Goal: Task Accomplishment & Management: Use online tool/utility

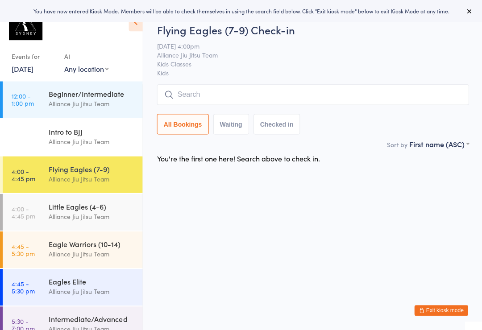
click at [100, 214] on div "Alliance Jiu Jitsu Team" at bounding box center [92, 216] width 86 height 10
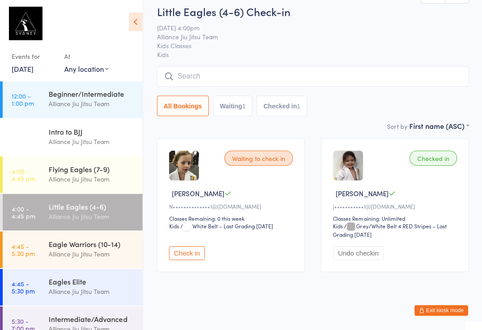
scroll to position [18, 0]
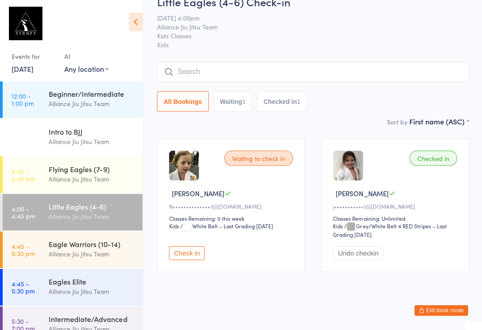
click at [101, 181] on div "Alliance Jiu Jitsu Team" at bounding box center [92, 179] width 86 height 10
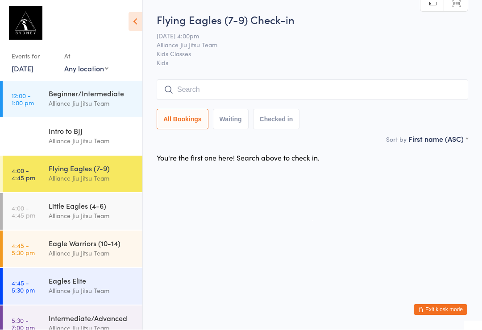
click at [255, 52] on span "Kids Classes" at bounding box center [306, 54] width 298 height 9
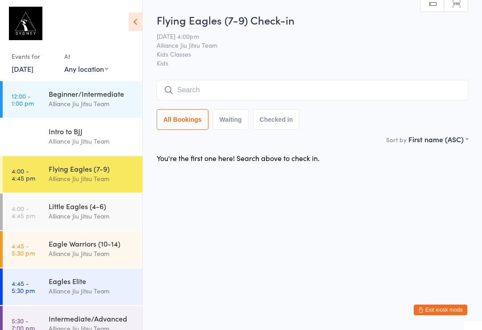
click at [99, 179] on div "Alliance Jiu Jitsu Team" at bounding box center [92, 179] width 86 height 10
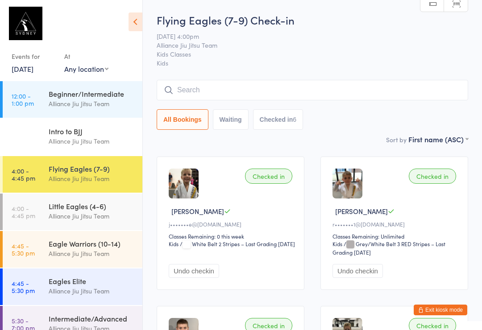
click at [226, 92] on input "search" at bounding box center [313, 90] width 312 height 21
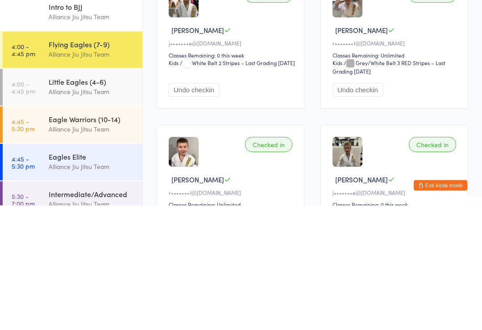
scroll to position [10, 0]
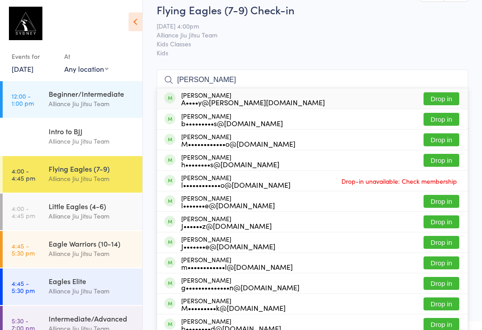
type input "Luca"
click at [203, 96] on div "Luca Correa A••••y@correa.com.au" at bounding box center [253, 99] width 144 height 14
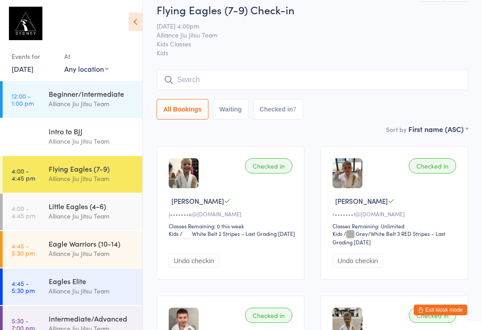
click at [341, 72] on input "search" at bounding box center [313, 80] width 312 height 21
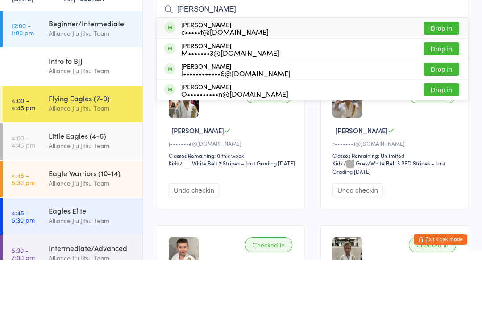
type input "Henry"
click at [437, 154] on button "Drop in" at bounding box center [442, 160] width 36 height 13
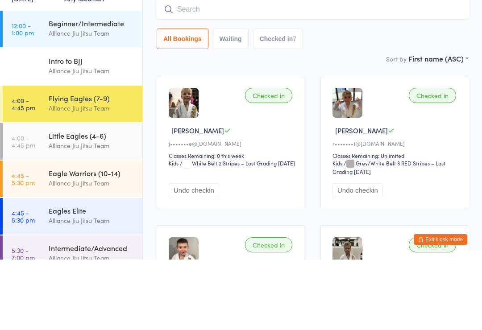
scroll to position [81, 0]
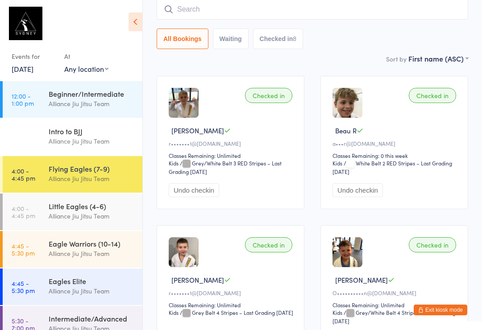
click at [272, 8] on input "search" at bounding box center [313, 9] width 312 height 21
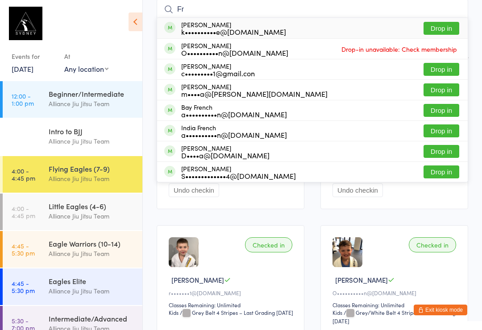
type input "F"
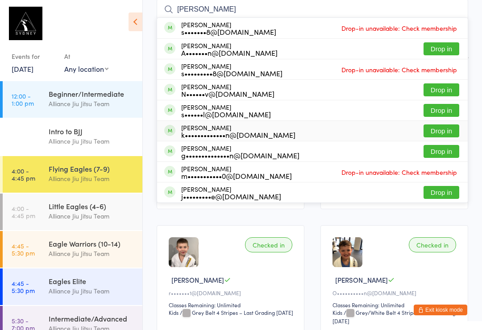
type input "Sam"
click at [193, 130] on div "Samuel Chesson k•••••••••••••n@gmail.com" at bounding box center [238, 131] width 114 height 14
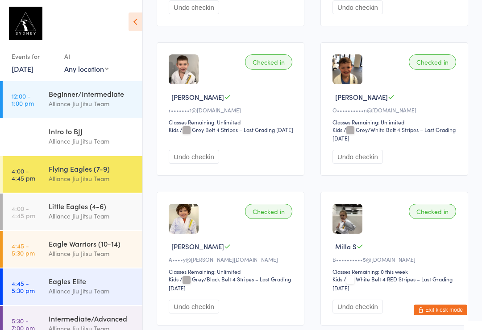
scroll to position [0, 0]
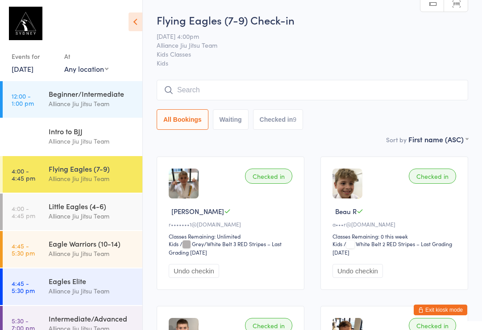
click at [209, 87] on input "search" at bounding box center [313, 90] width 312 height 21
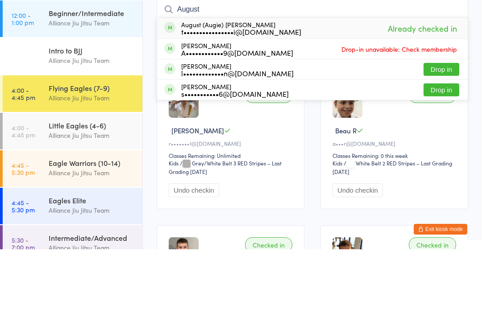
scroll to position [81, 0]
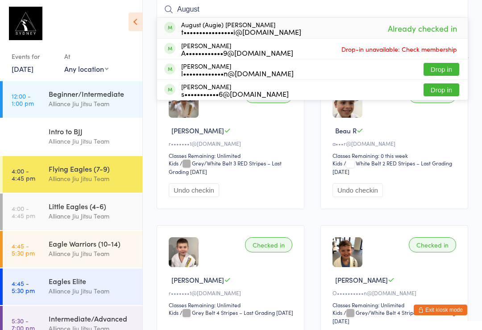
click at [229, 6] on input "August" at bounding box center [313, 9] width 312 height 21
type input "A"
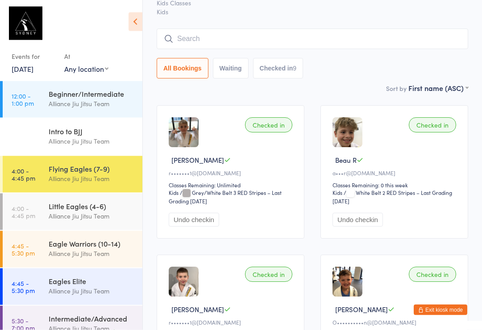
scroll to position [0, 0]
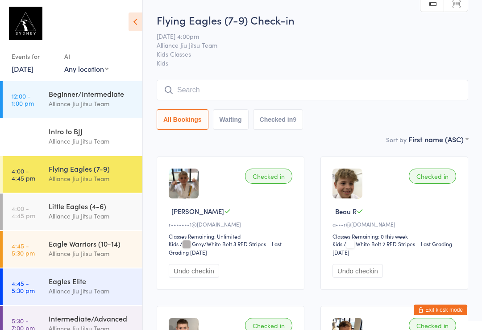
click at [388, 83] on input "search" at bounding box center [313, 90] width 312 height 21
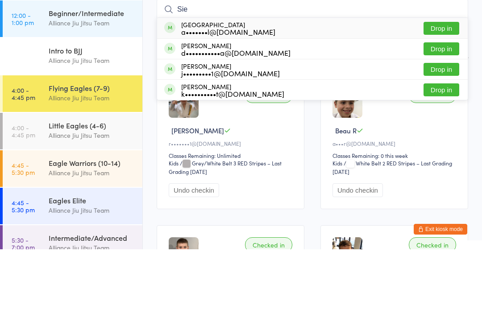
type input "Sie"
click at [443, 123] on button "Drop in" at bounding box center [442, 129] width 36 height 13
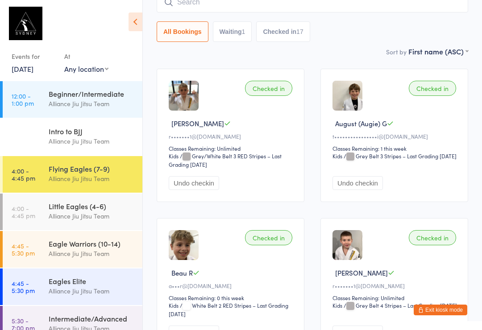
scroll to position [88, 0]
